Goal: Transaction & Acquisition: Register for event/course

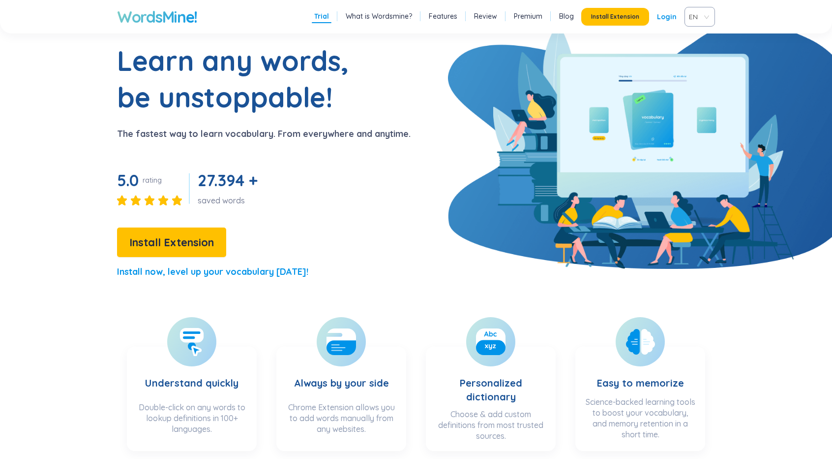
scroll to position [98, 0]
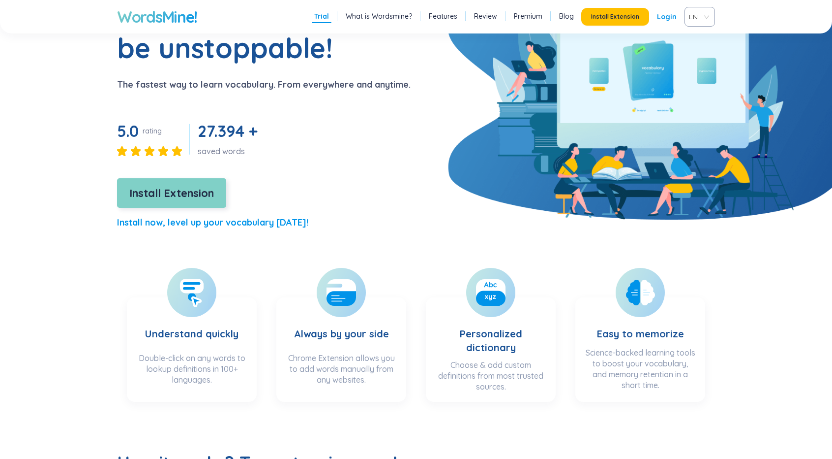
click at [162, 184] on button "Install Extension" at bounding box center [171, 193] width 109 height 30
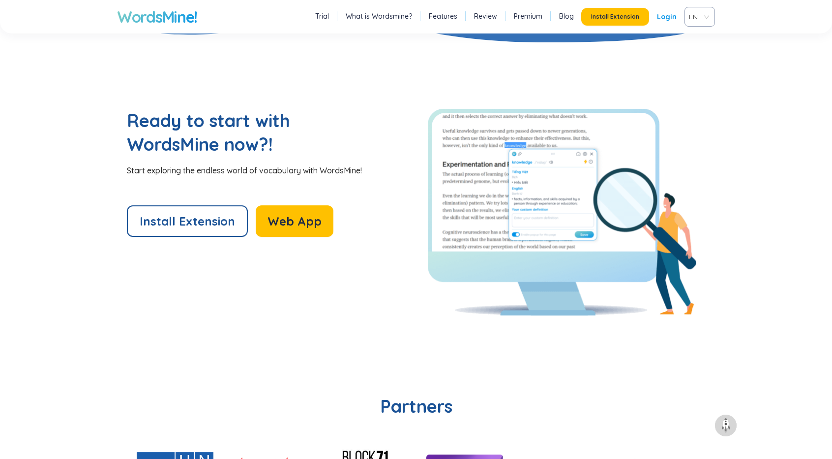
scroll to position [2312, 0]
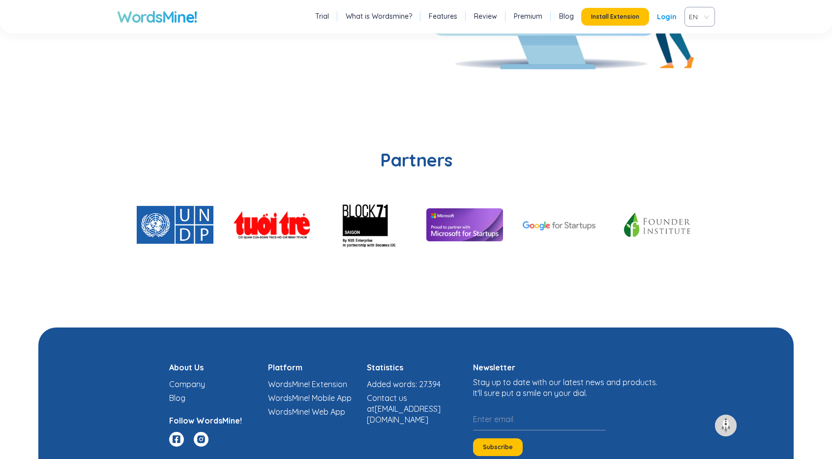
click at [332, 21] on li "Trial" at bounding box center [322, 16] width 19 height 13
click at [329, 19] on link "Trial" at bounding box center [322, 16] width 14 height 10
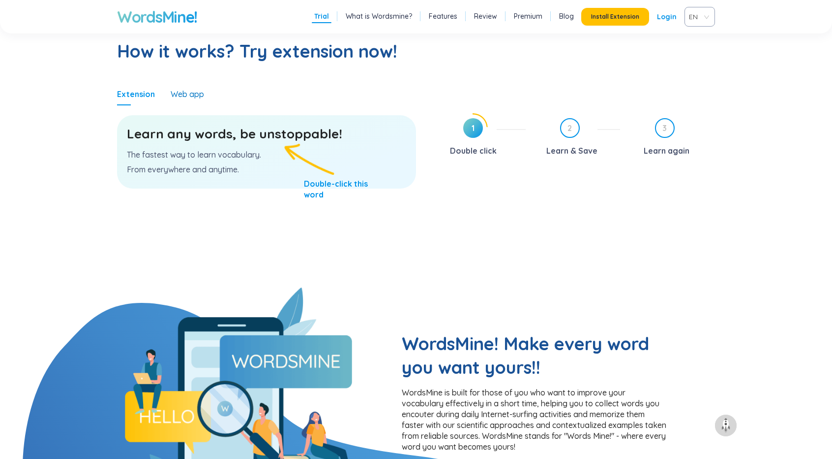
click at [190, 98] on div "Web app" at bounding box center [187, 94] width 33 height 11
click at [192, 96] on div "Web app" at bounding box center [187, 94] width 33 height 11
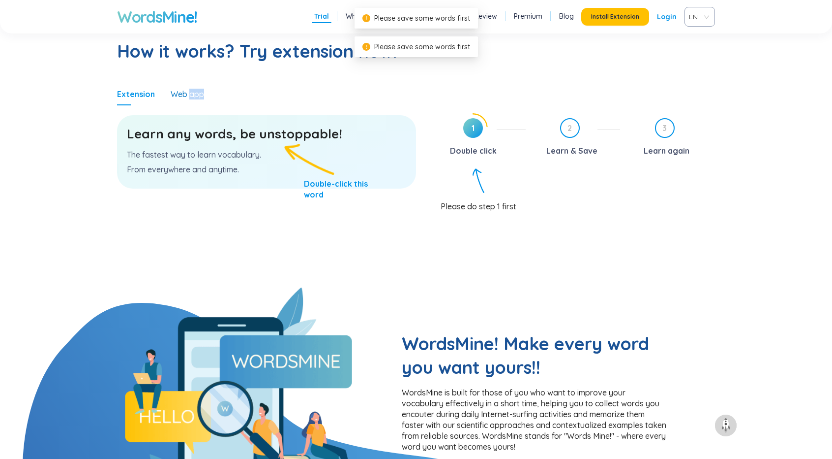
click at [192, 96] on div "Web app" at bounding box center [187, 94] width 33 height 11
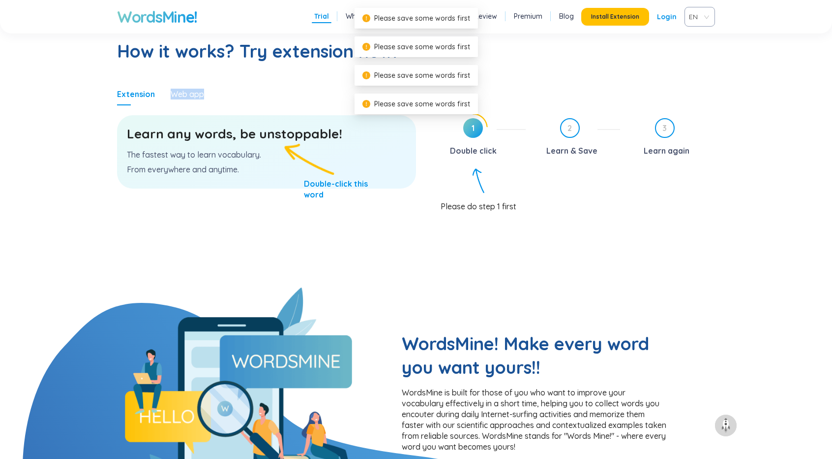
click at [192, 96] on div "Web app" at bounding box center [187, 94] width 33 height 11
click at [181, 95] on div "Web app" at bounding box center [187, 94] width 33 height 11
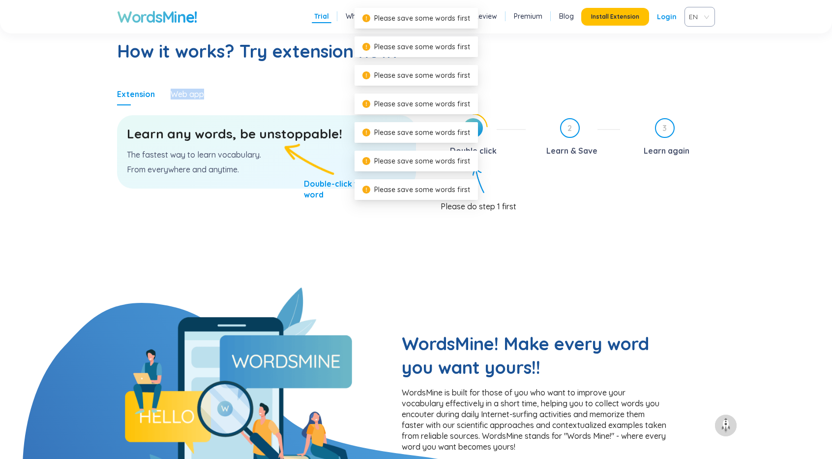
click at [179, 95] on div "Web app" at bounding box center [187, 94] width 33 height 11
click at [178, 97] on div "Web app" at bounding box center [187, 94] width 33 height 11
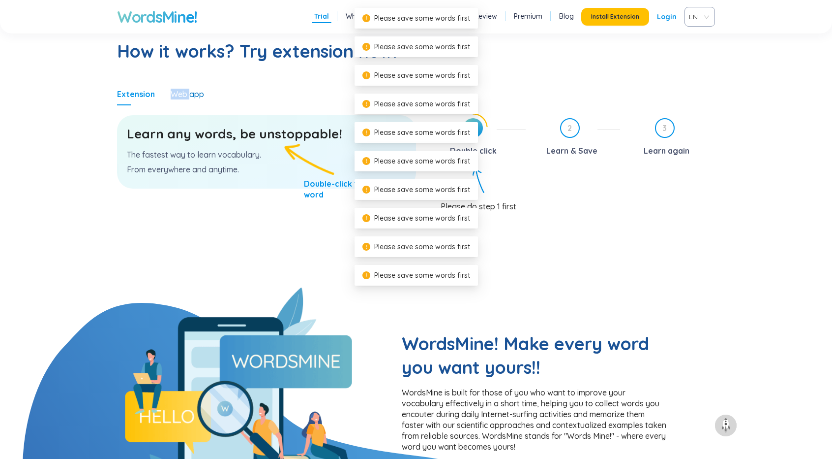
click at [178, 97] on div "Web app" at bounding box center [187, 94] width 33 height 11
click at [136, 100] on div "Extension" at bounding box center [136, 94] width 38 height 23
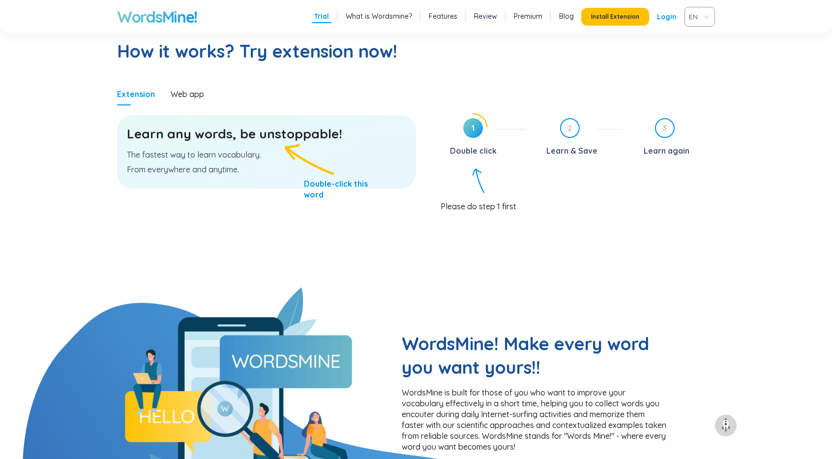
scroll to position [2312, 0]
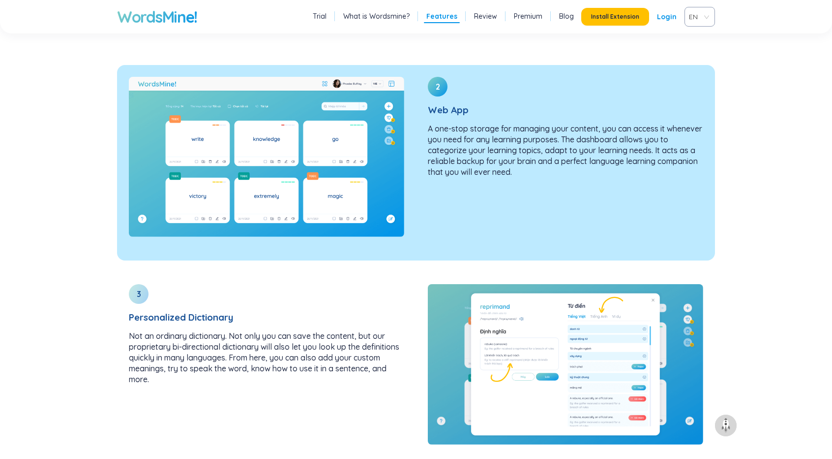
scroll to position [1279, 0]
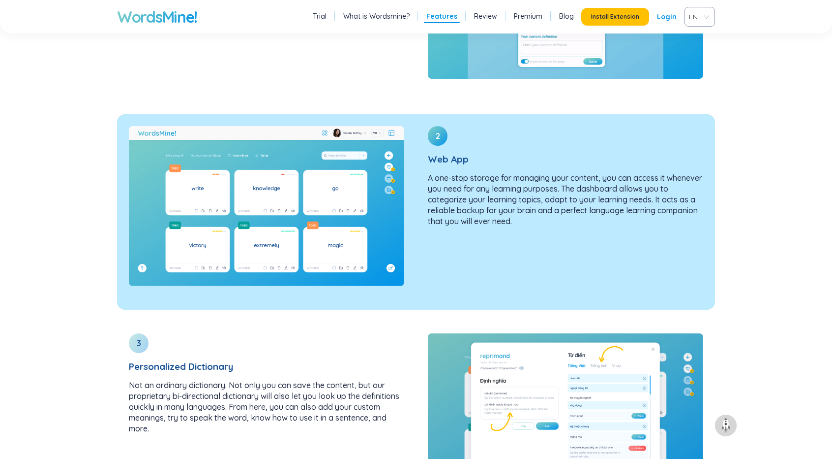
click at [329, 237] on img at bounding box center [267, 206] width 276 height 160
click at [540, 222] on p "A one-stop storage for managing your content, you can access it whenever you ne…" at bounding box center [566, 199] width 276 height 54
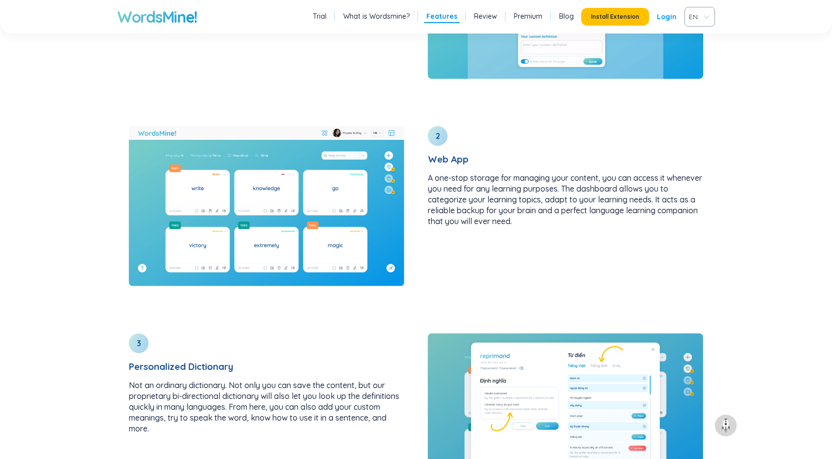
click at [693, 15] on span "EN" at bounding box center [698, 16] width 18 height 15
click at [701, 56] on div "VIE" at bounding box center [700, 54] width 18 height 11
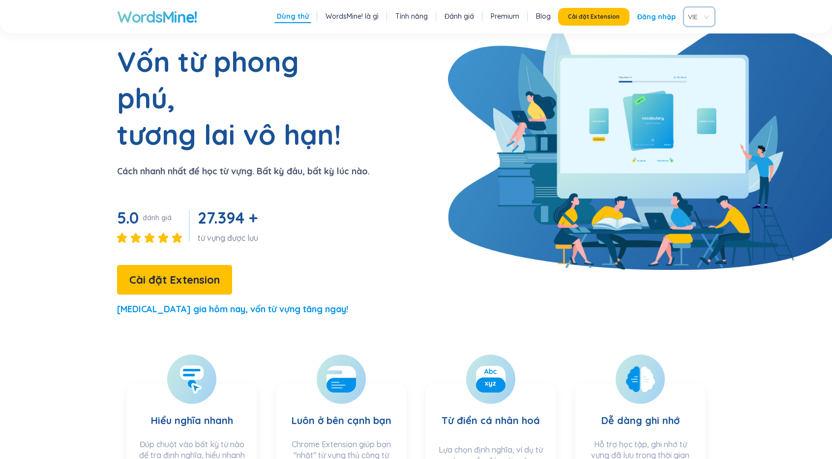
scroll to position [0, 0]
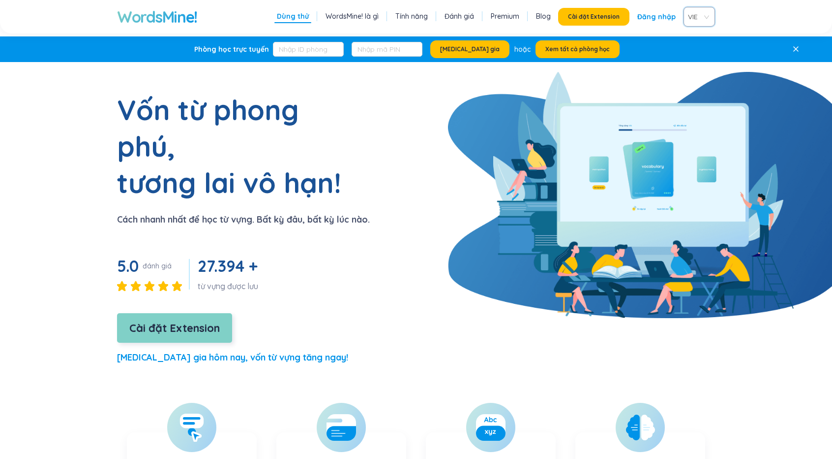
click at [170, 319] on span "Cài đặt Extension" at bounding box center [174, 327] width 91 height 17
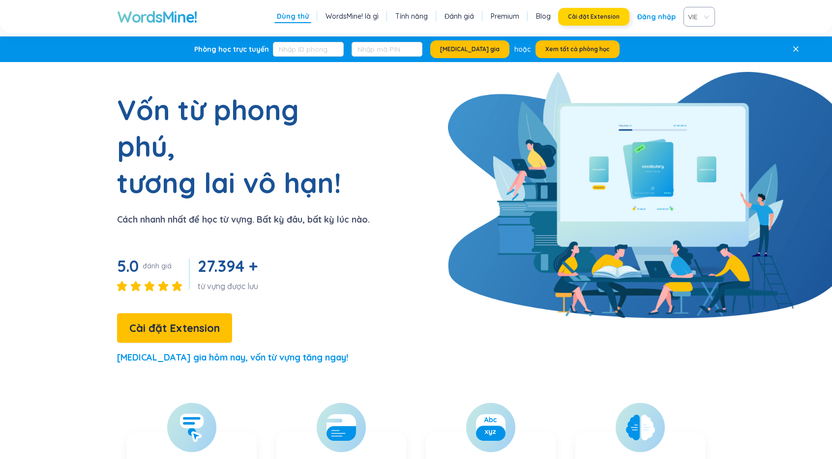
click at [600, 11] on button "Cài đặt Extension" at bounding box center [593, 17] width 71 height 18
click at [606, 17] on span "Cài đặt Extension" at bounding box center [594, 17] width 52 height 8
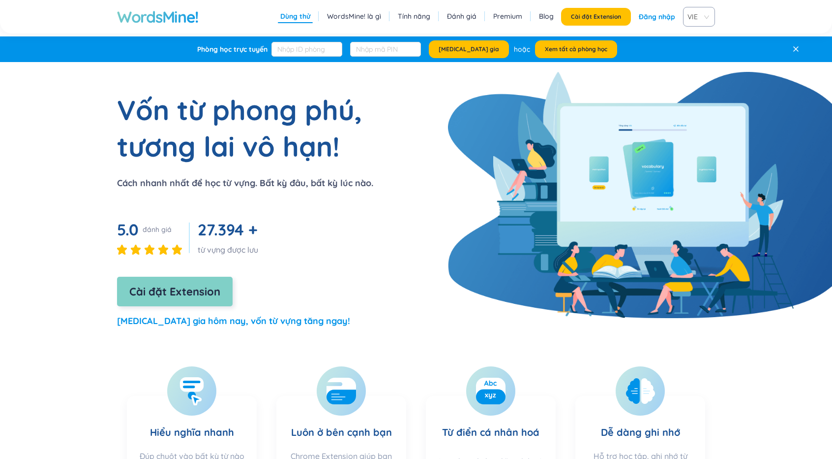
click at [185, 296] on span "Cài đặt Extension" at bounding box center [174, 291] width 91 height 17
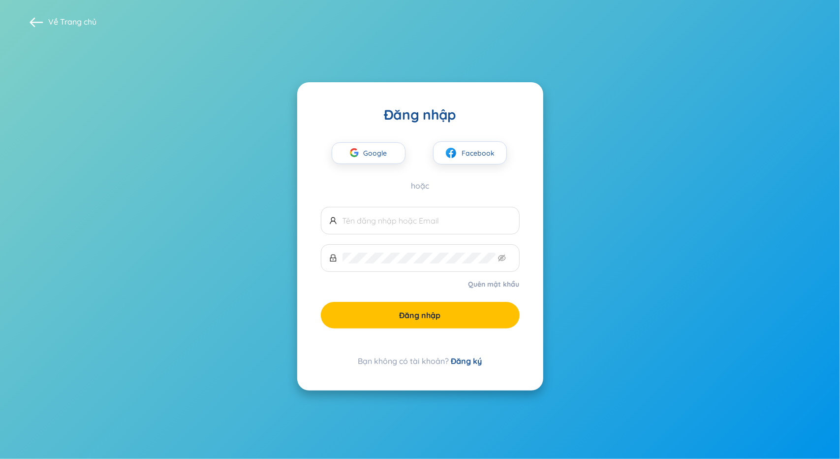
click at [469, 357] on link "Đăng ký" at bounding box center [466, 361] width 31 height 10
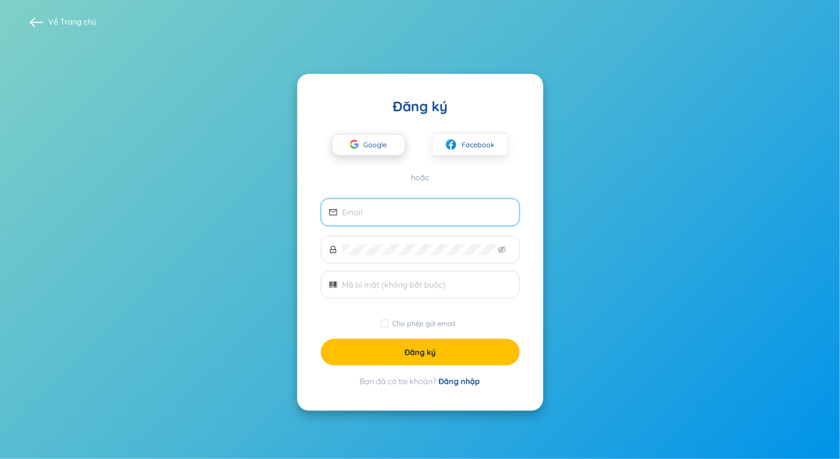
click at [376, 144] on span "Google" at bounding box center [378, 144] width 29 height 21
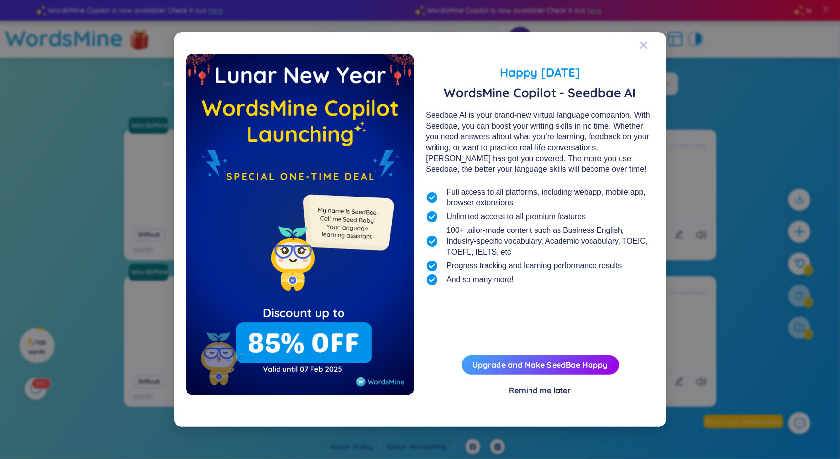
click at [563, 384] on div "Remind me later" at bounding box center [540, 389] width 62 height 11
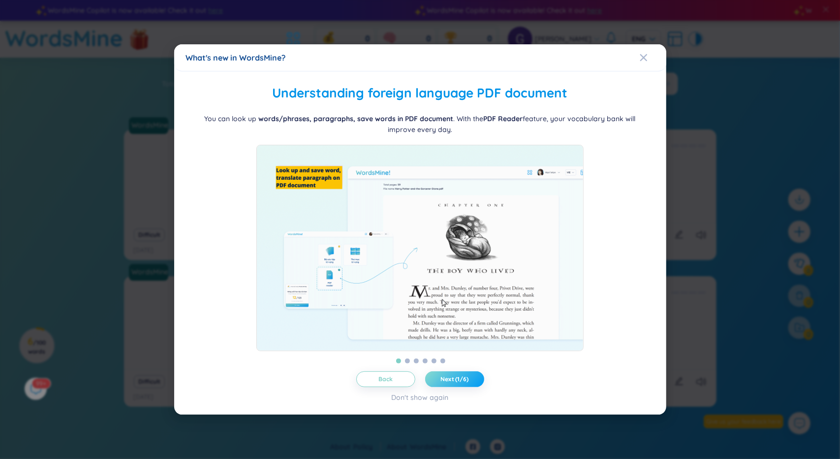
click at [453, 382] on span "Next (1/6)" at bounding box center [454, 379] width 28 height 8
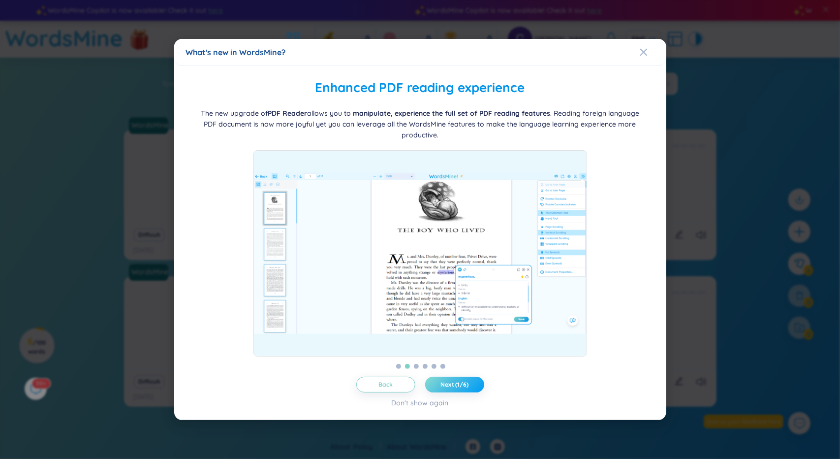
click at [454, 382] on span "Next (1/6)" at bounding box center [454, 384] width 28 height 8
click at [456, 383] on span "Next (1/6)" at bounding box center [454, 384] width 28 height 8
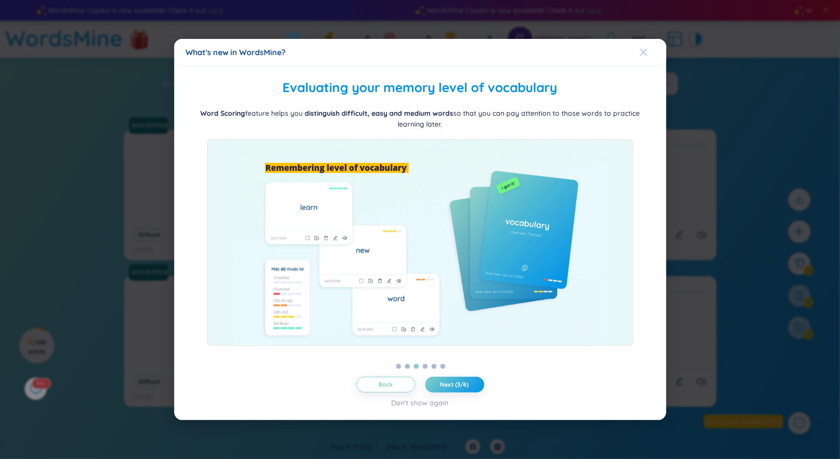
click at [640, 57] on div "Close" at bounding box center [644, 52] width 8 height 27
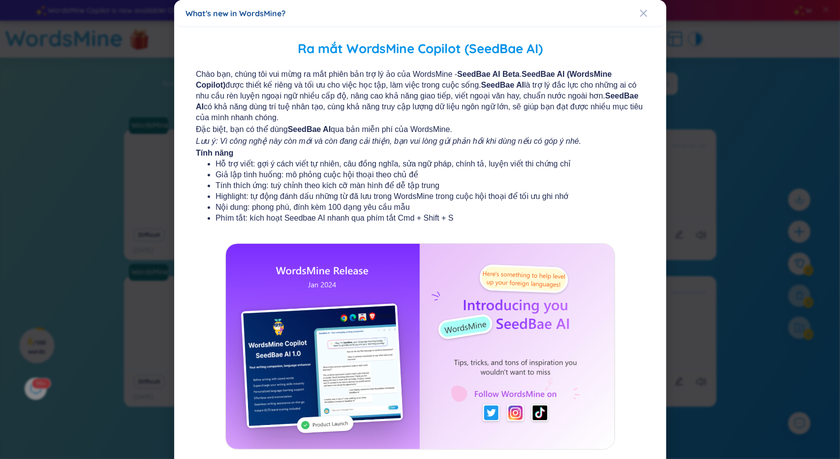
click at [635, 8] on div "What's new in WordsMine?" at bounding box center [420, 13] width 468 height 11
click at [645, 4] on span "Close" at bounding box center [653, 13] width 27 height 27
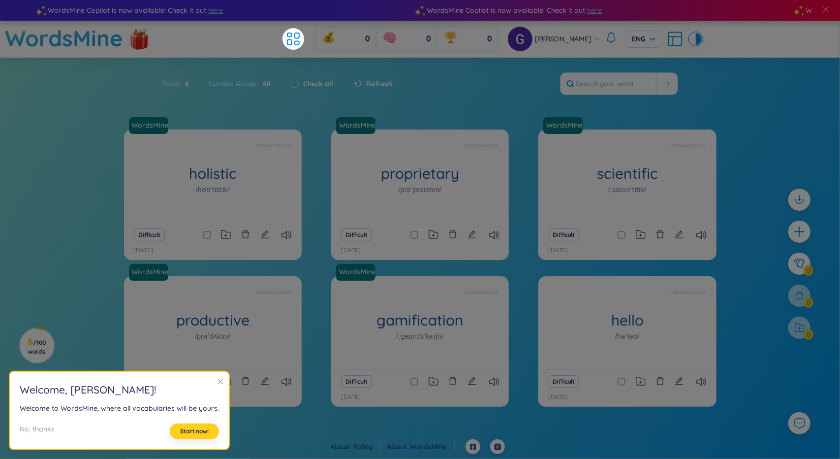
click at [200, 434] on span "Start now!" at bounding box center [194, 431] width 29 height 8
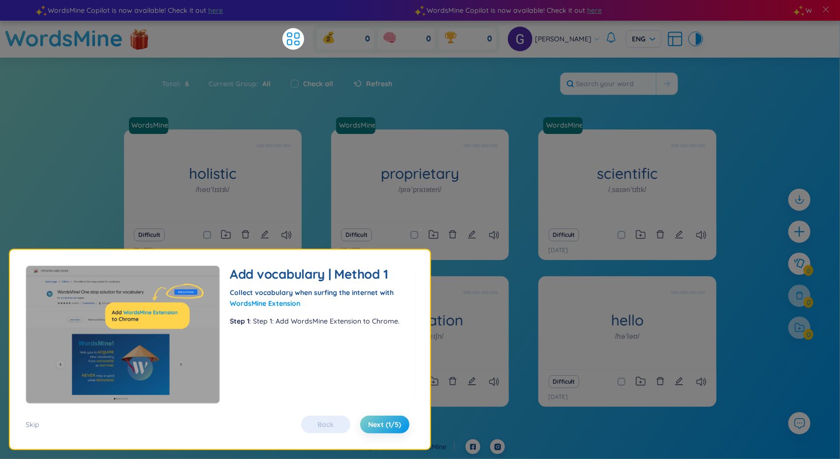
click at [348, 429] on div "Back Next (1/5)" at bounding box center [355, 424] width 118 height 18
click at [342, 427] on div "Back Next (1/5)" at bounding box center [355, 424] width 118 height 18
drag, startPoint x: 401, startPoint y: 428, endPoint x: 392, endPoint y: 429, distance: 9.9
click at [401, 429] on button "Next (1/5)" at bounding box center [384, 424] width 49 height 18
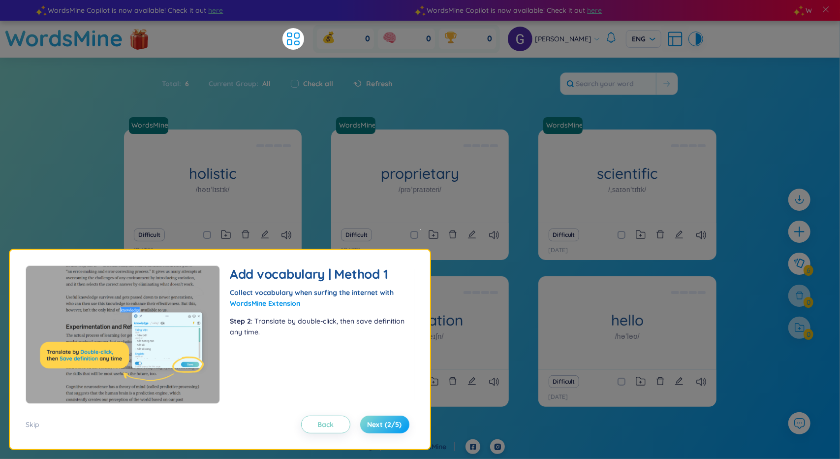
click at [387, 428] on span "Next (2/5)" at bounding box center [385, 424] width 34 height 10
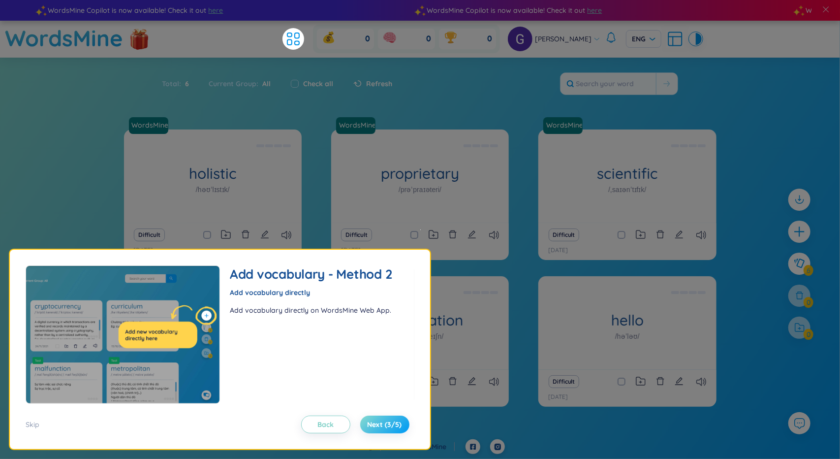
click at [387, 428] on span "Next (3/5)" at bounding box center [385, 424] width 34 height 10
click at [388, 426] on span "Next (3/5)" at bounding box center [385, 424] width 34 height 10
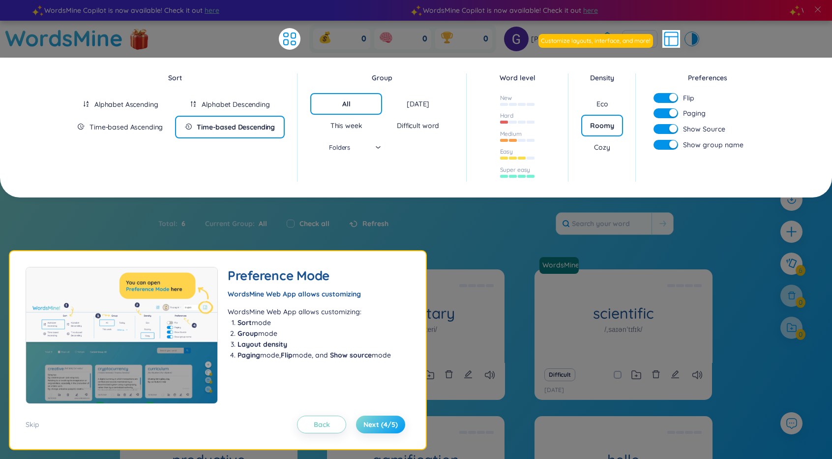
click at [388, 426] on span "Next (4/5)" at bounding box center [381, 424] width 34 height 10
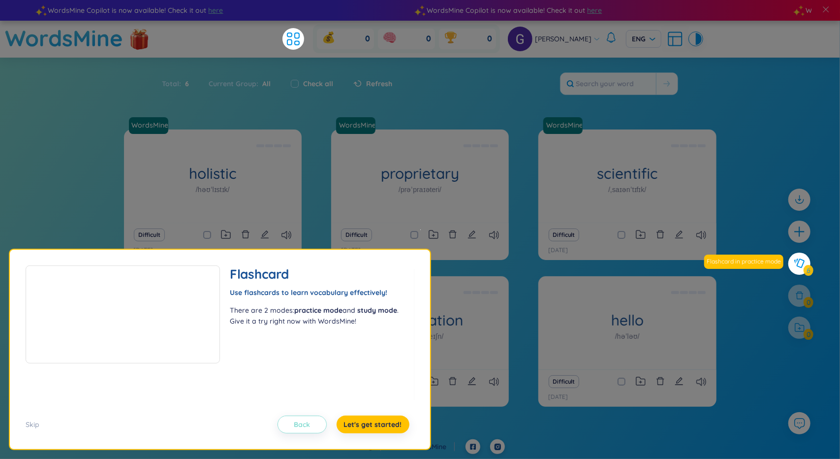
click at [320, 421] on button "Back" at bounding box center [301, 424] width 49 height 18
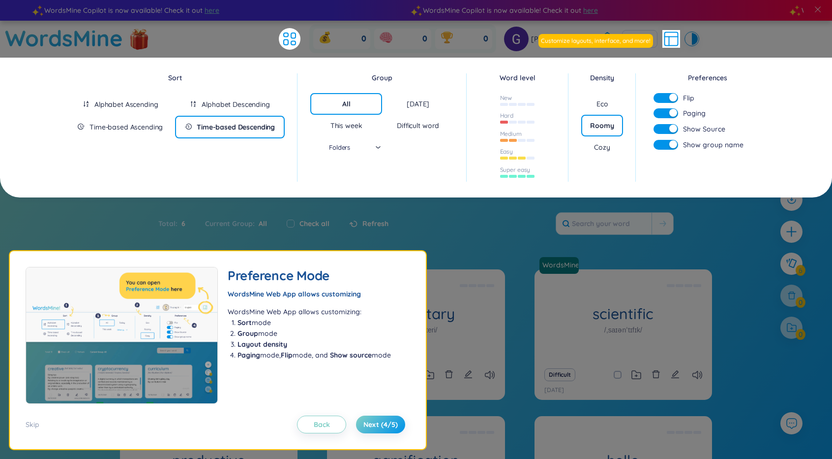
click at [40, 428] on div "Skip Back Next (4/5)" at bounding box center [218, 424] width 385 height 18
click at [35, 425] on div "Skip" at bounding box center [33, 424] width 14 height 11
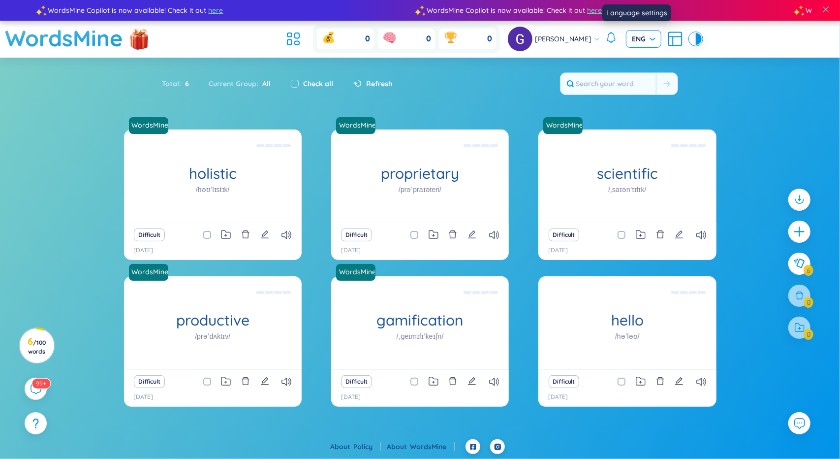
click at [641, 37] on span "ENG" at bounding box center [644, 39] width 24 height 10
click at [638, 61] on div "VIE" at bounding box center [636, 59] width 24 height 11
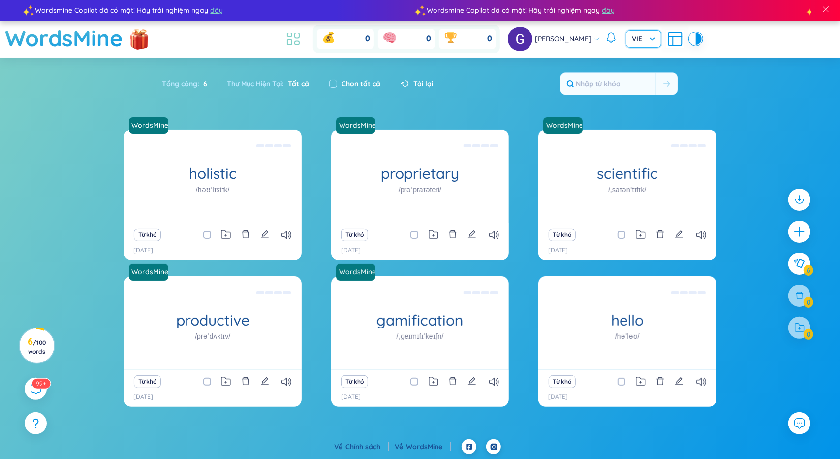
click at [299, 36] on icon at bounding box center [293, 39] width 18 height 18
click at [798, 228] on icon "plus" at bounding box center [800, 232] width 14 height 14
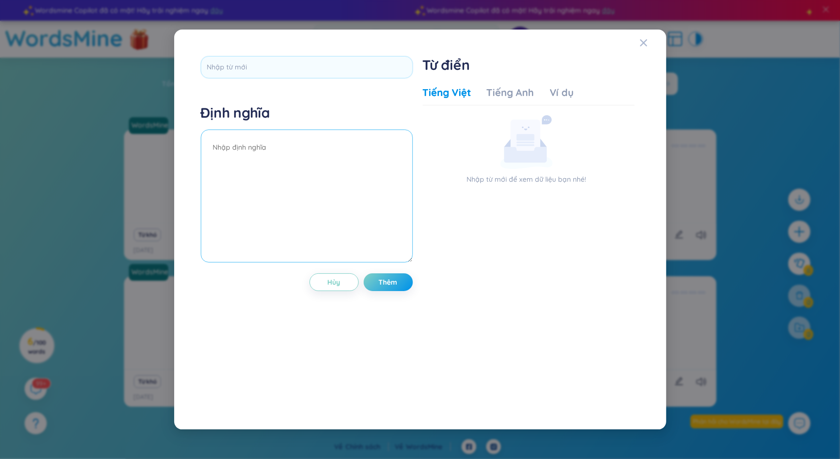
click at [366, 195] on textarea at bounding box center [307, 195] width 212 height 133
click at [521, 89] on div "Tiếng Anh" at bounding box center [510, 93] width 47 height 14
click at [465, 95] on div "Tiếng Việt" at bounding box center [447, 93] width 48 height 14
click at [554, 89] on div "Ví dụ" at bounding box center [562, 93] width 24 height 14
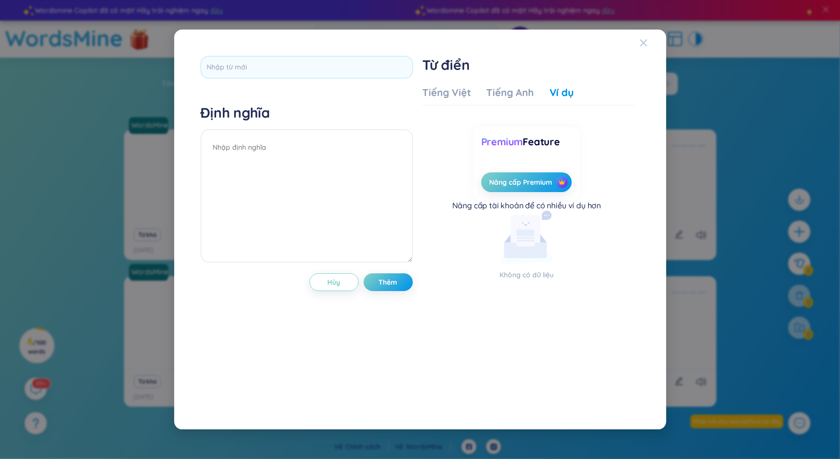
click at [648, 44] on span "Close" at bounding box center [653, 43] width 27 height 27
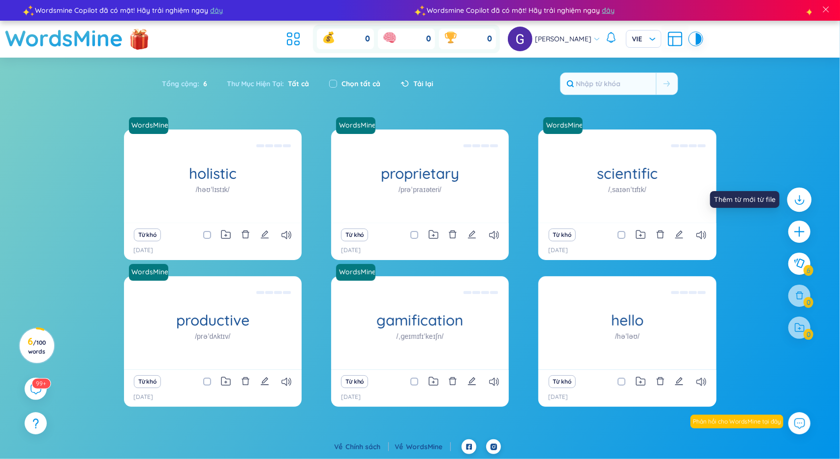
click at [798, 196] on icon at bounding box center [799, 199] width 13 height 13
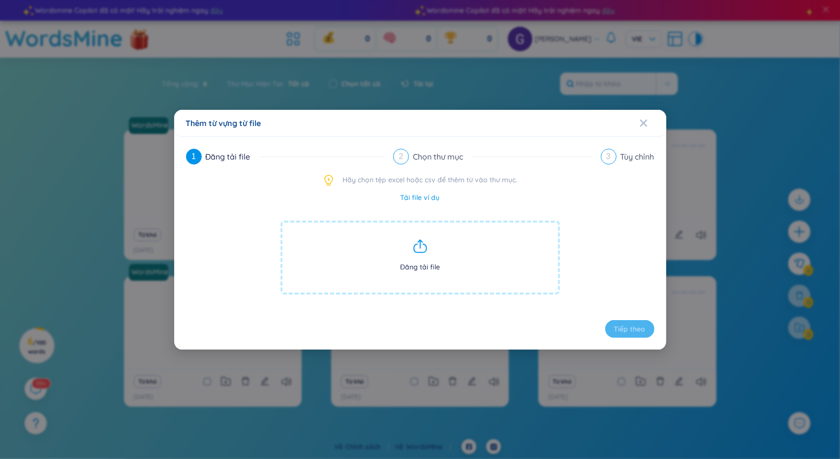
click at [444, 243] on span "Đăng tải file" at bounding box center [419, 257] width 279 height 74
click at [646, 124] on icon "Close" at bounding box center [643, 122] width 7 height 7
